Goal: Find specific page/section: Find specific page/section

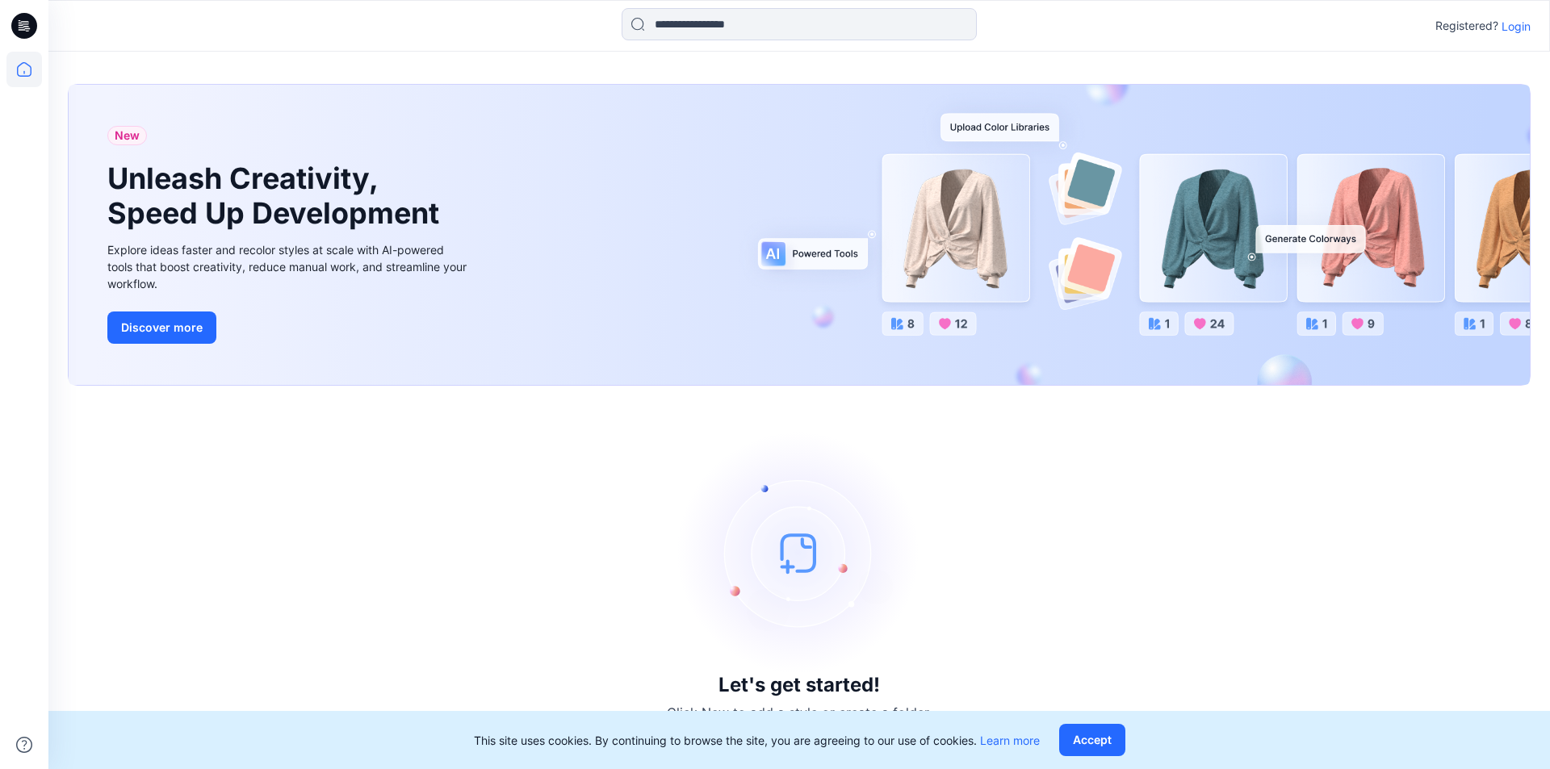
click at [1519, 24] on p "Login" at bounding box center [1516, 26] width 29 height 17
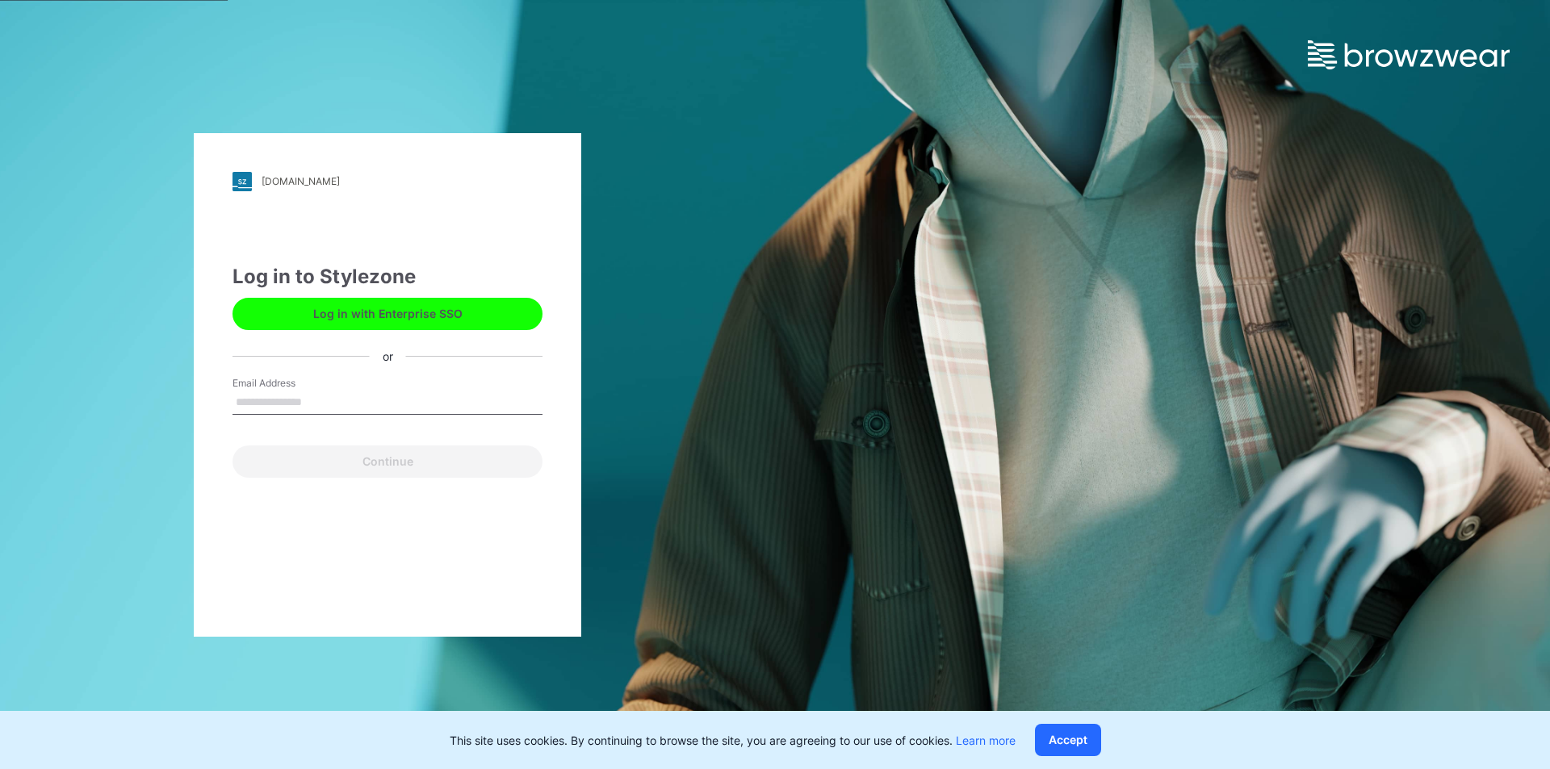
click at [290, 405] on input "Email Address" at bounding box center [387, 403] width 310 height 24
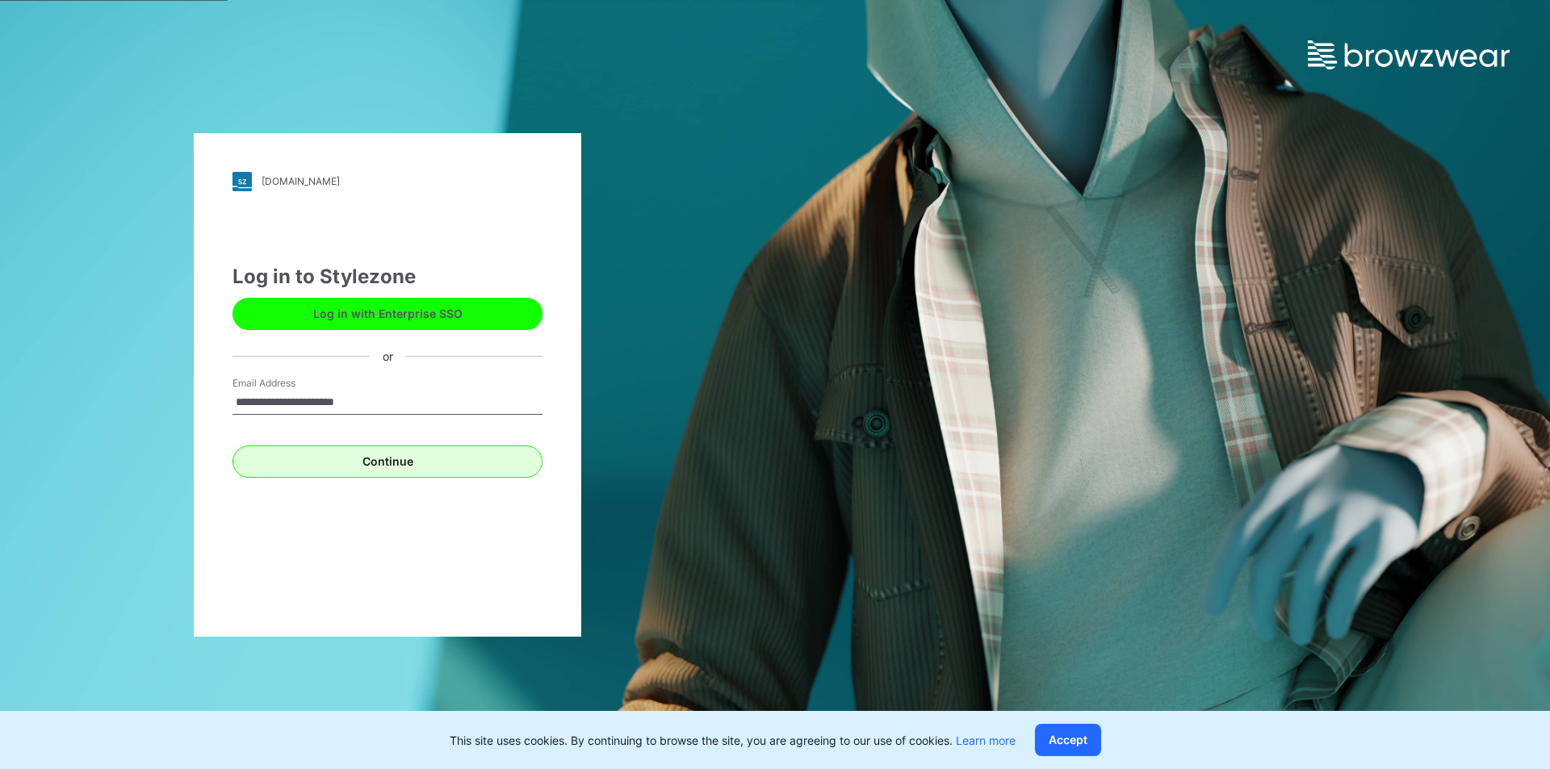
type input "**********"
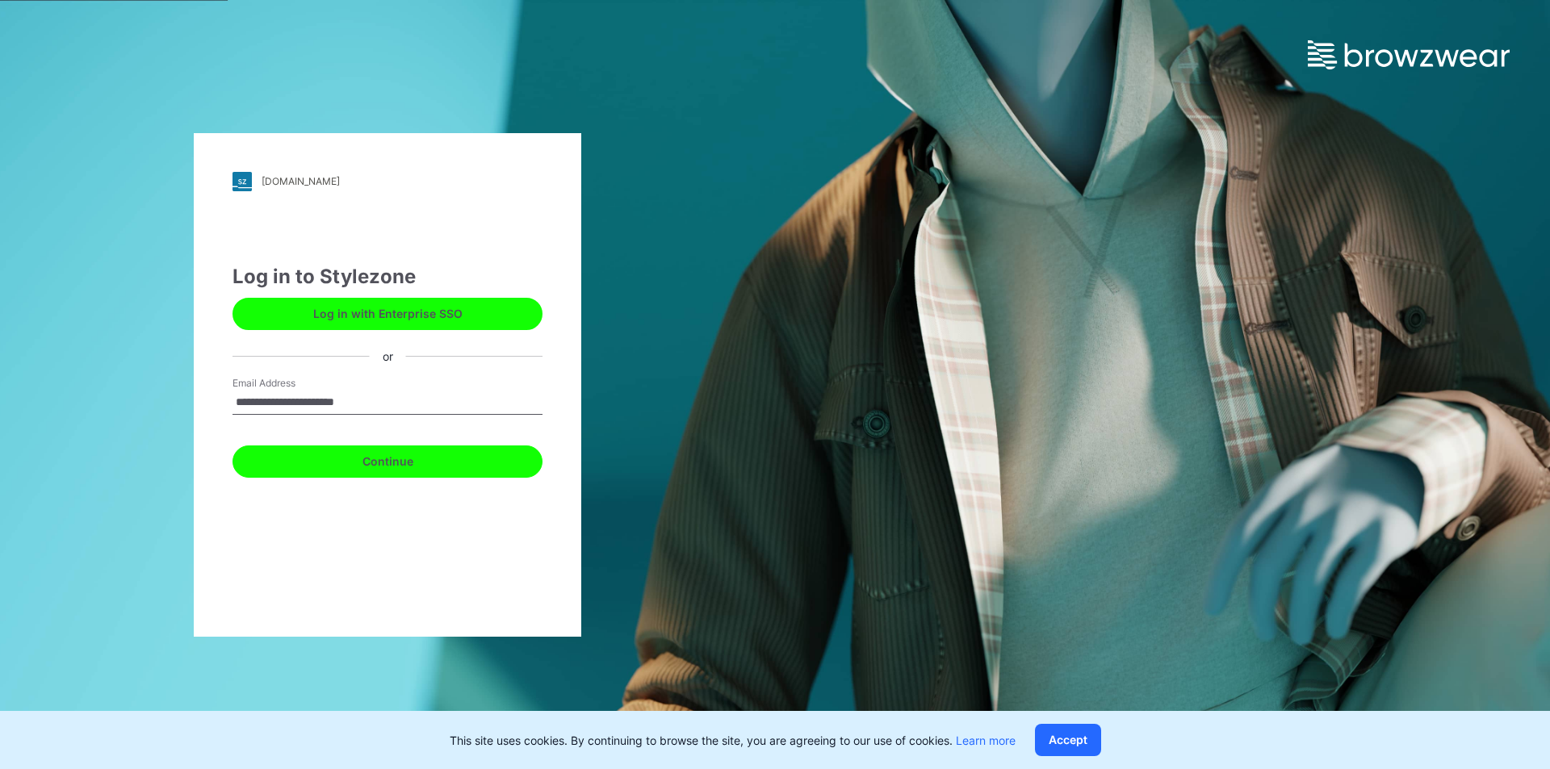
click at [375, 469] on button "Continue" at bounding box center [387, 462] width 310 height 32
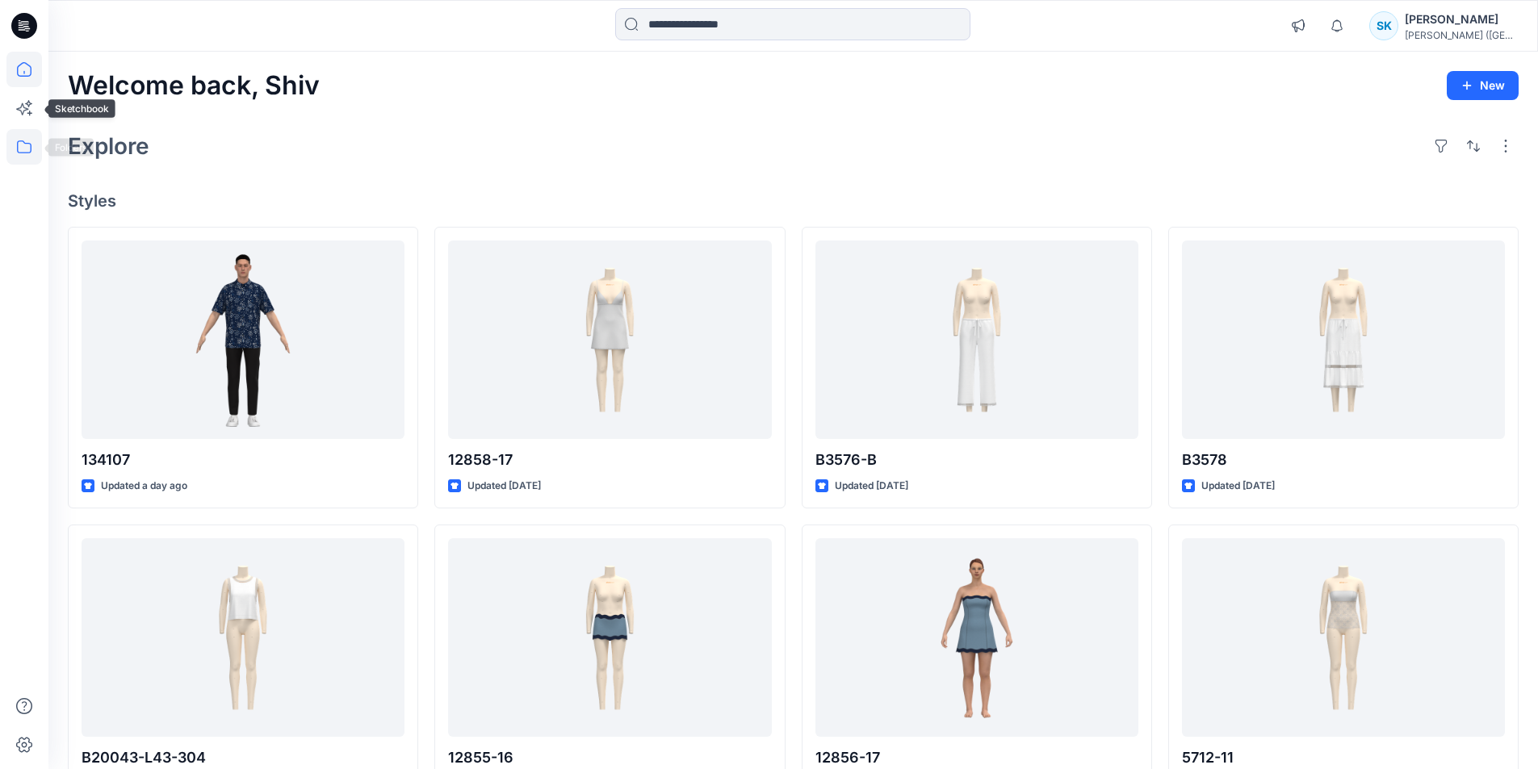
click at [23, 149] on icon at bounding box center [24, 147] width 36 height 36
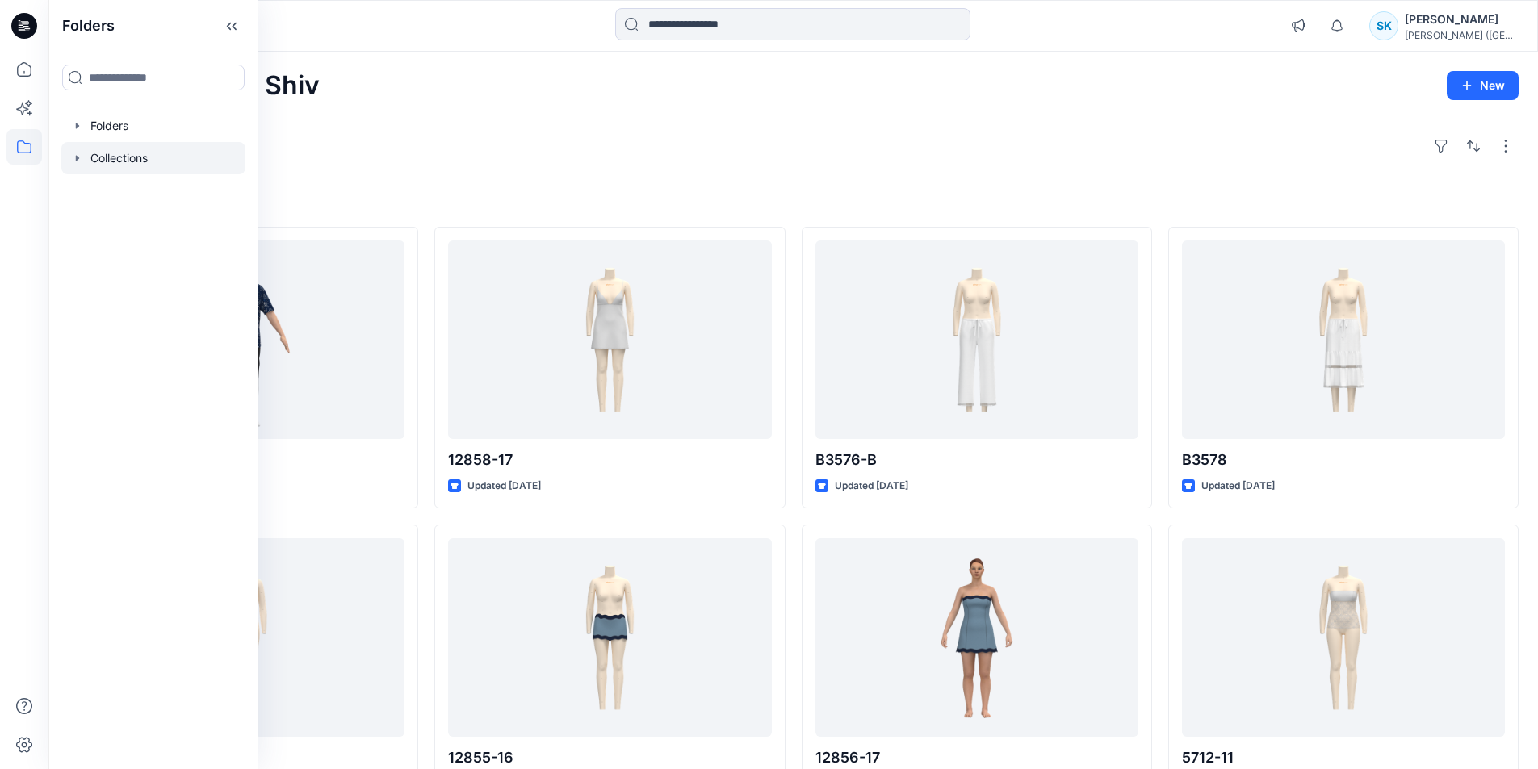
click at [111, 157] on div at bounding box center [153, 158] width 184 height 32
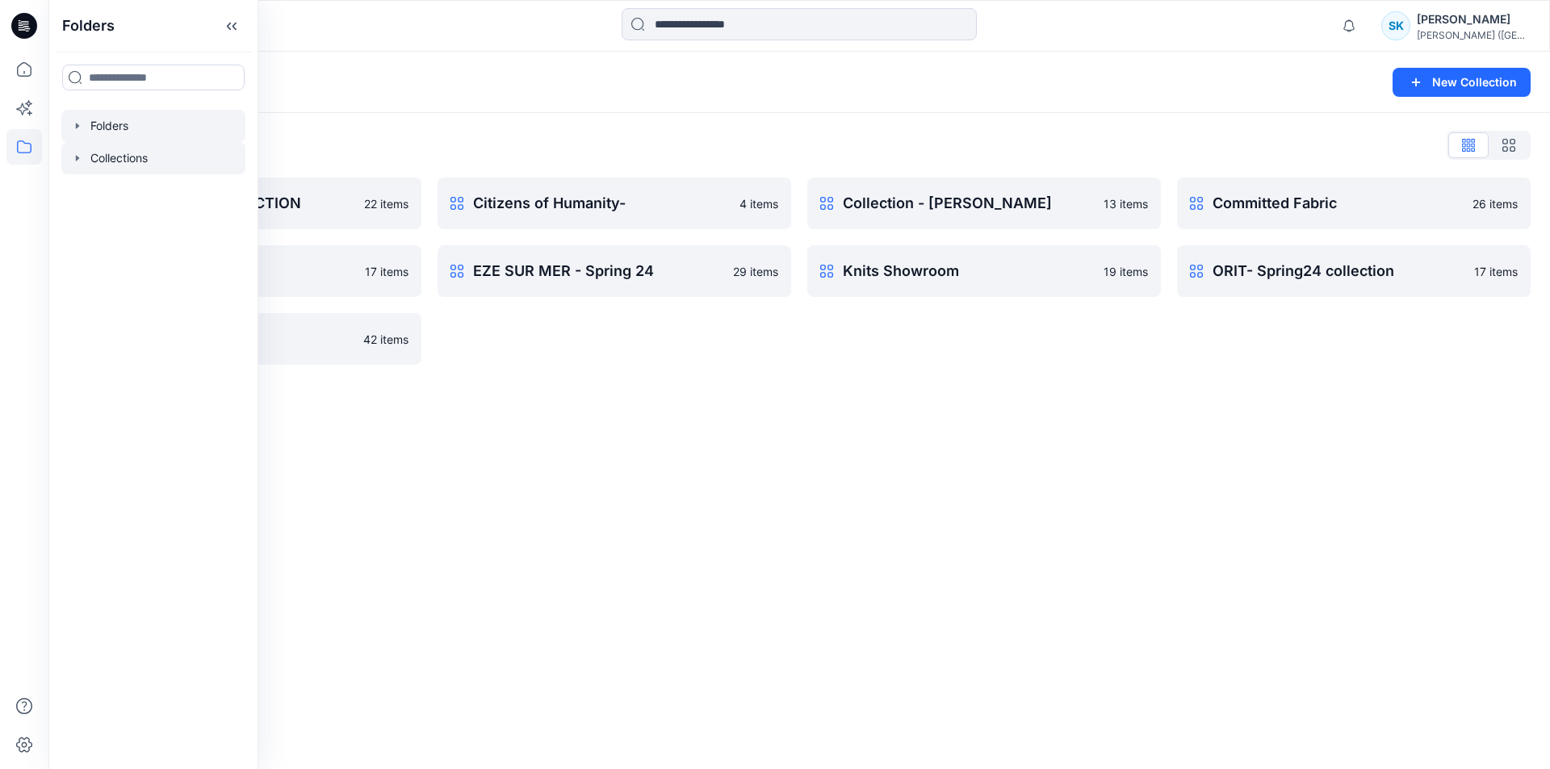
click at [121, 129] on div at bounding box center [153, 126] width 184 height 32
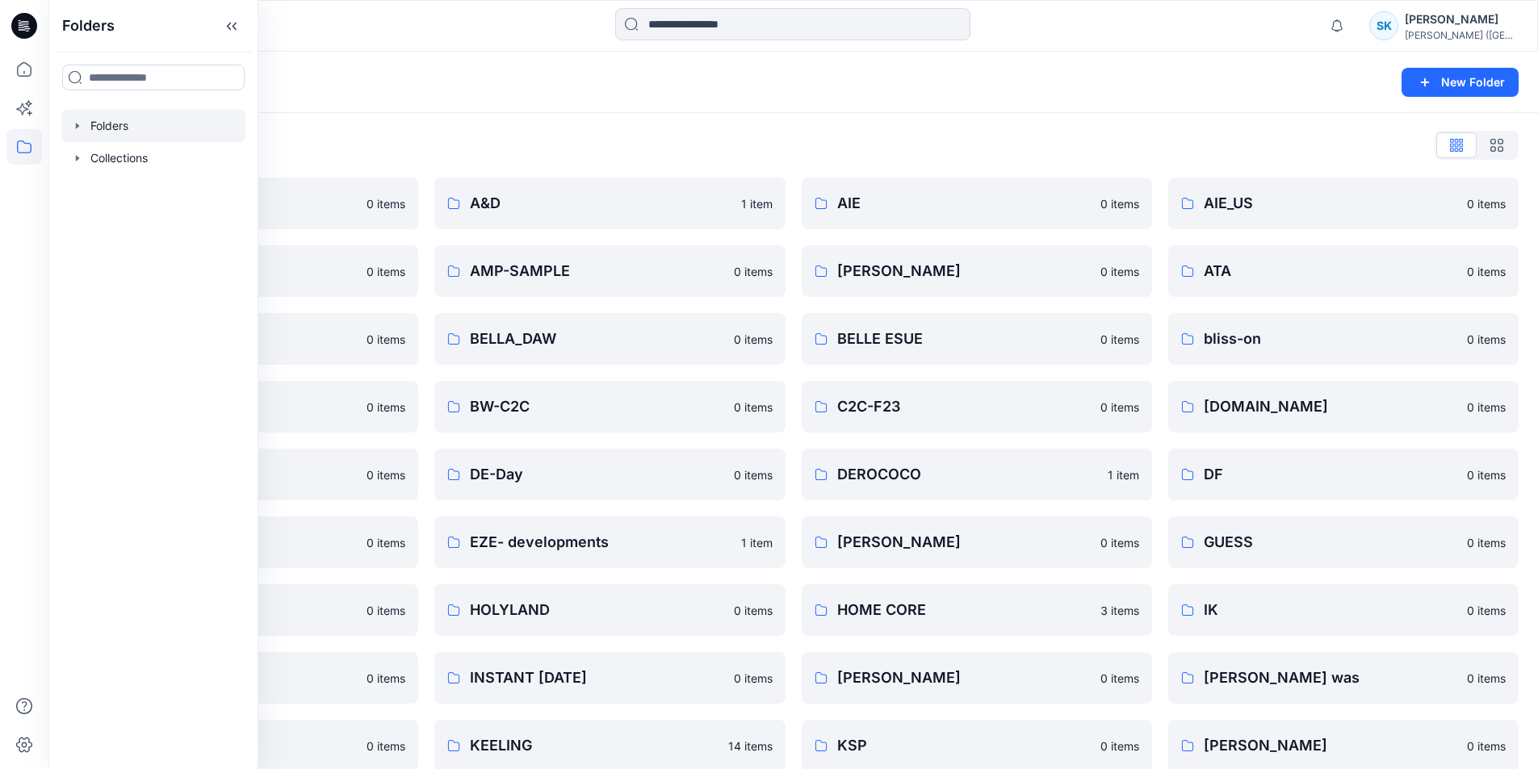
click at [504, 87] on div "Folders" at bounding box center [730, 82] width 1325 height 23
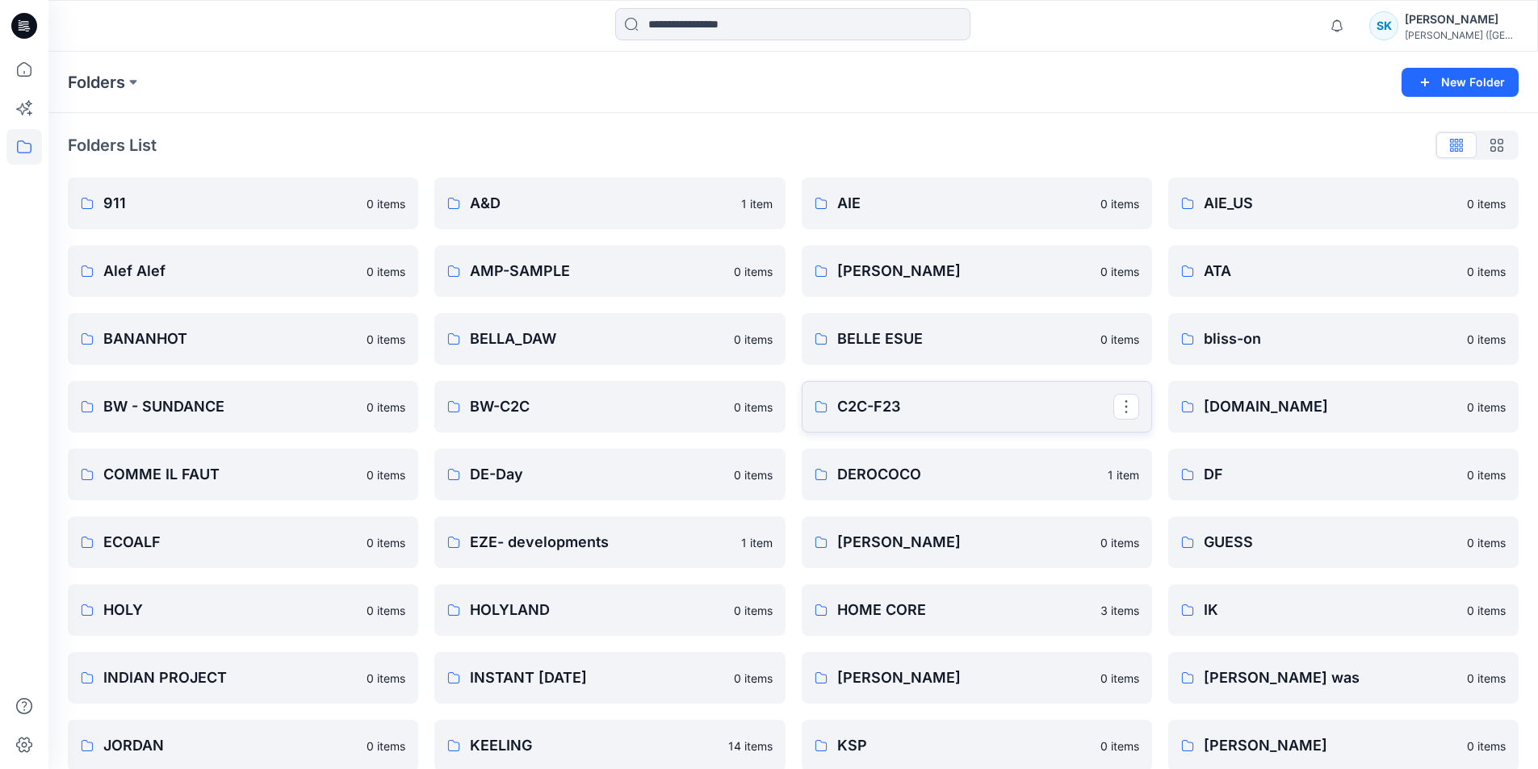
click at [894, 404] on p "C2C-F23" at bounding box center [975, 407] width 276 height 23
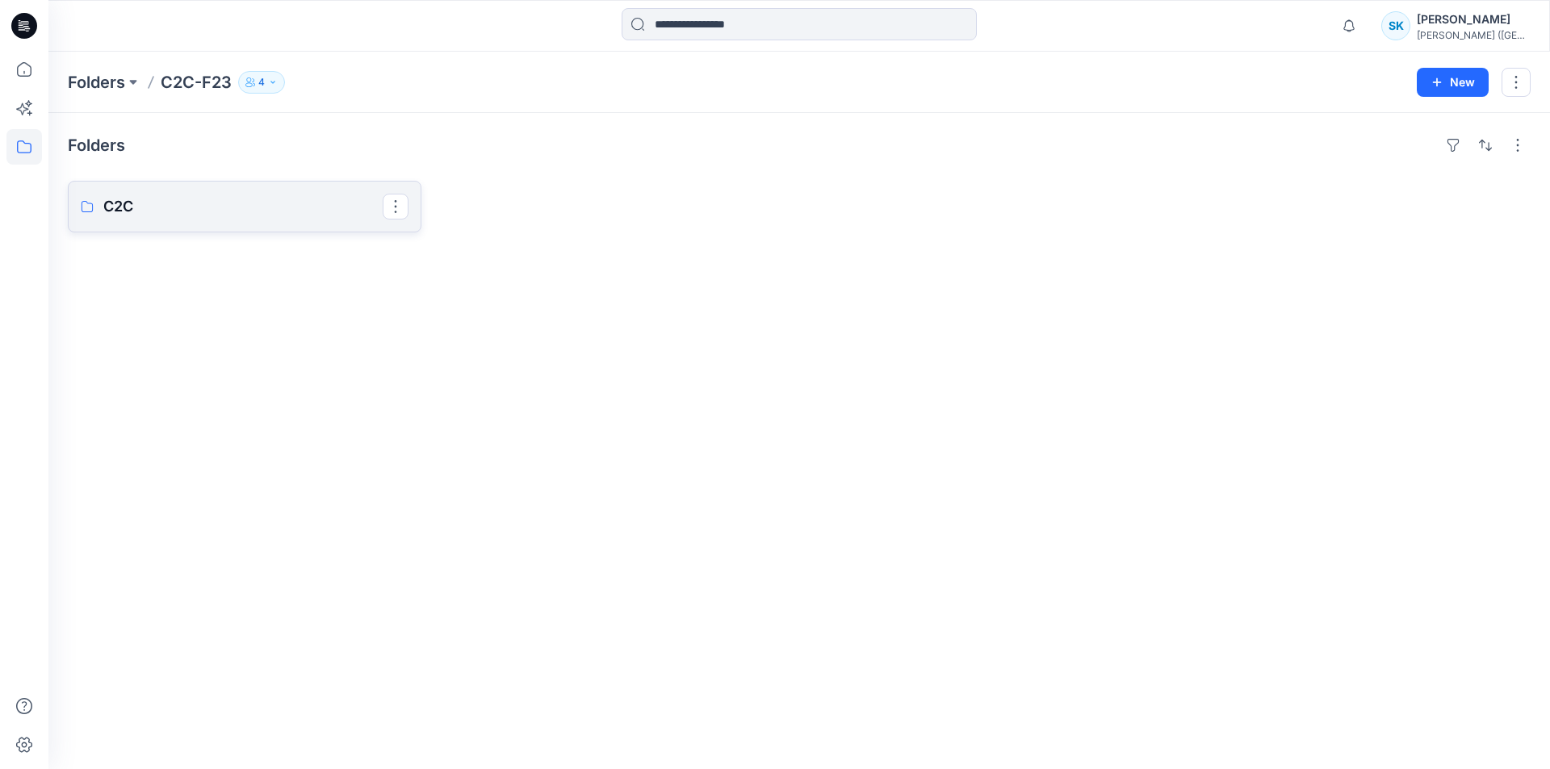
click at [199, 224] on link "C2C" at bounding box center [245, 207] width 354 height 52
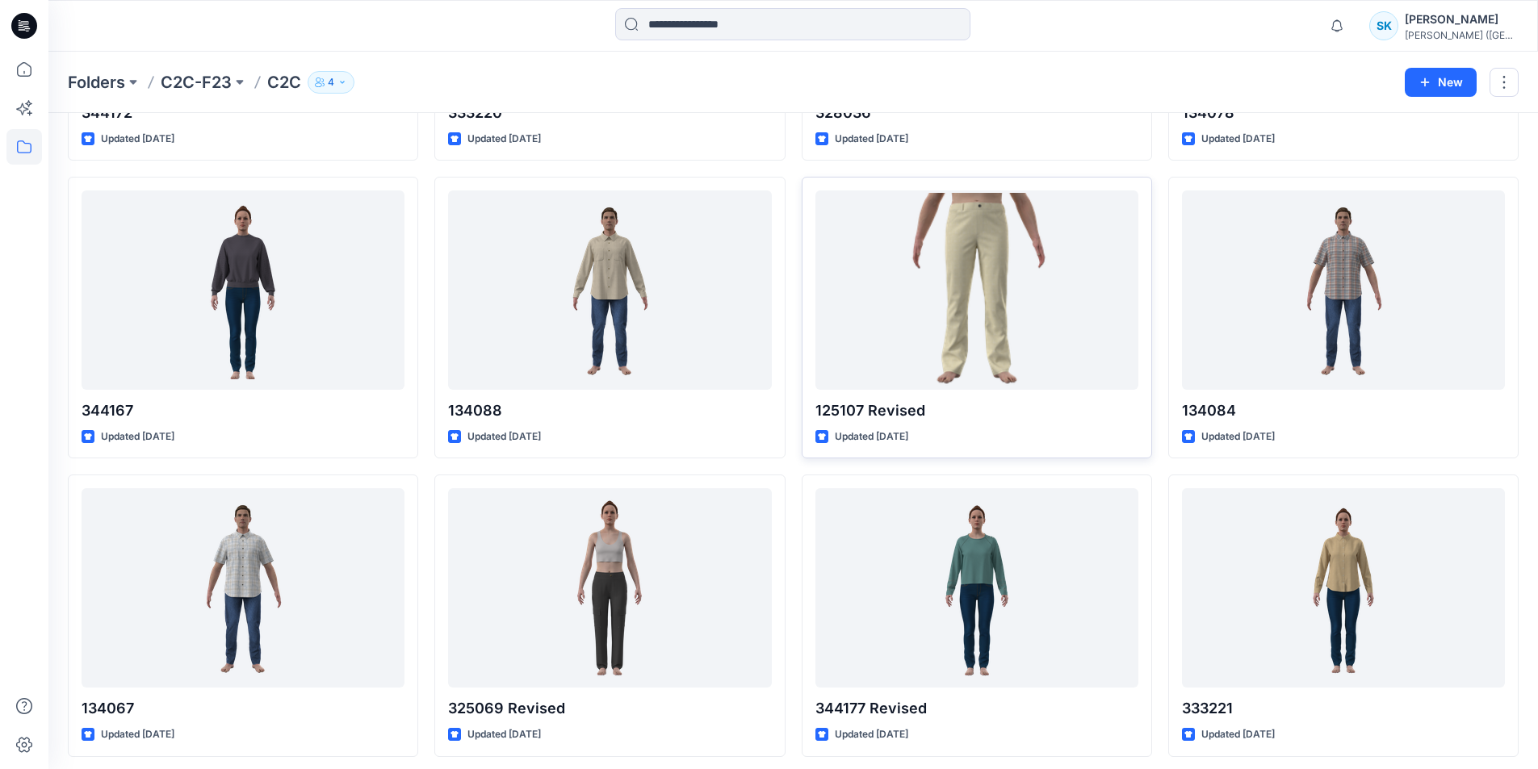
scroll to position [3614, 0]
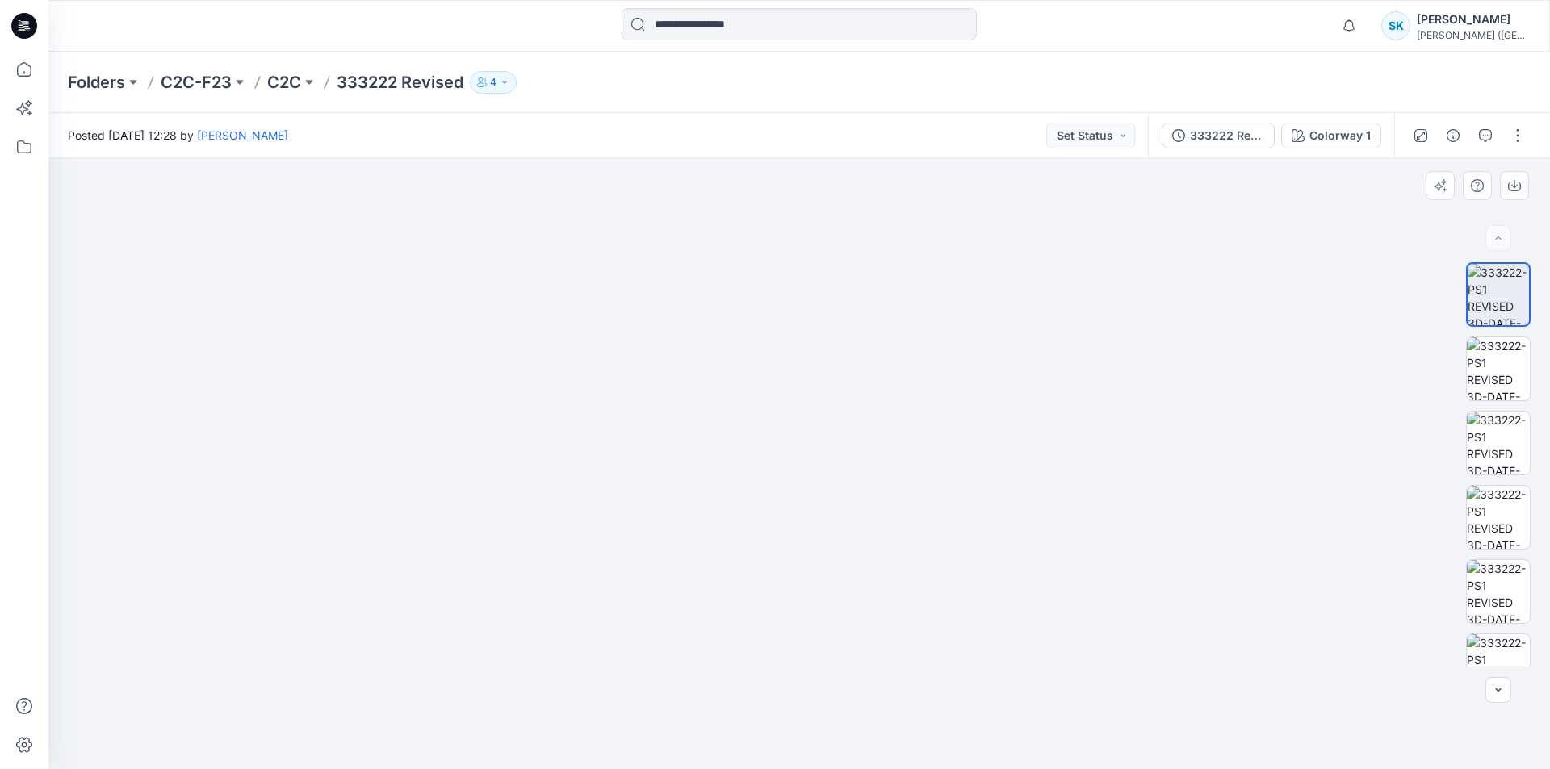
drag, startPoint x: 790, startPoint y: 392, endPoint x: 772, endPoint y: 613, distance: 222.0
click at [773, 626] on img at bounding box center [784, 245] width 2107 height 1048
drag, startPoint x: 782, startPoint y: 262, endPoint x: 785, endPoint y: 304, distance: 42.9
click at [785, 304] on img at bounding box center [783, 297] width 2107 height 943
